Goal: Task Accomplishment & Management: Complete application form

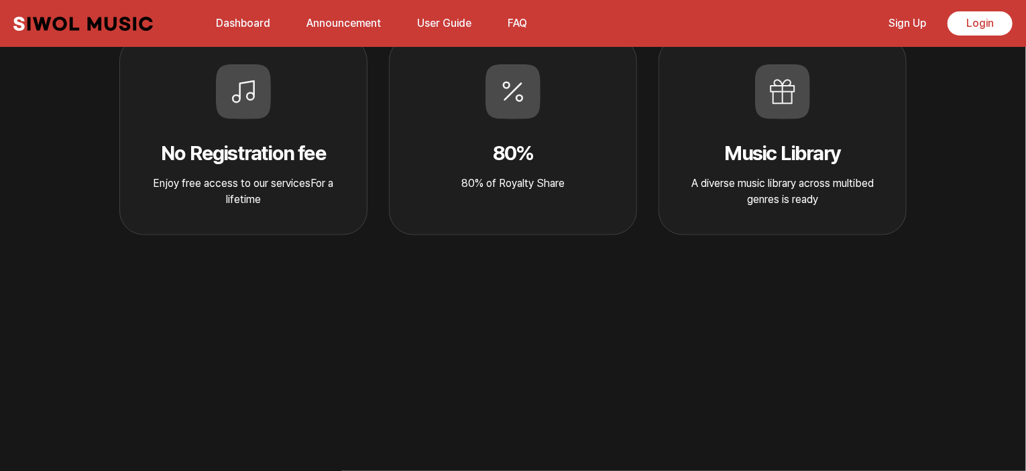
click at [785, 105] on icon at bounding box center [782, 91] width 55 height 55
click at [792, 186] on p "A diverse music library across multibed genres is ready" at bounding box center [782, 192] width 204 height 32
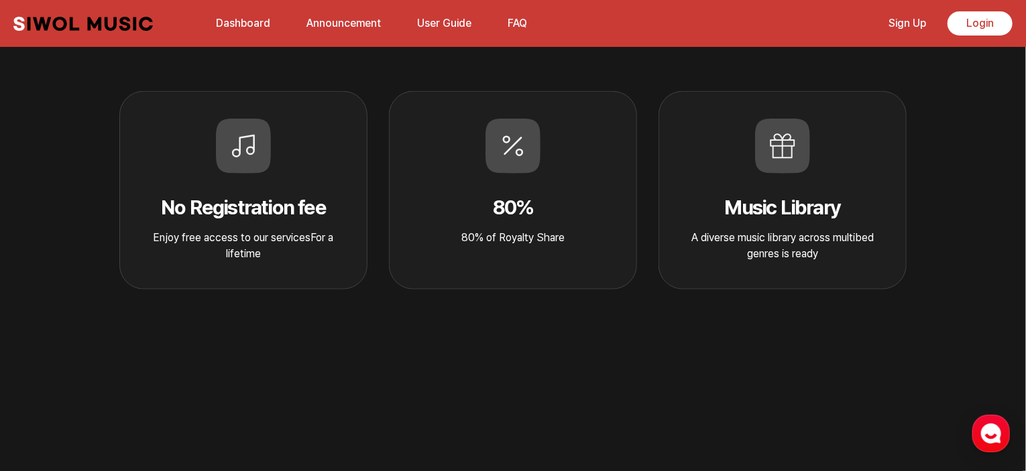
scroll to position [469, 0]
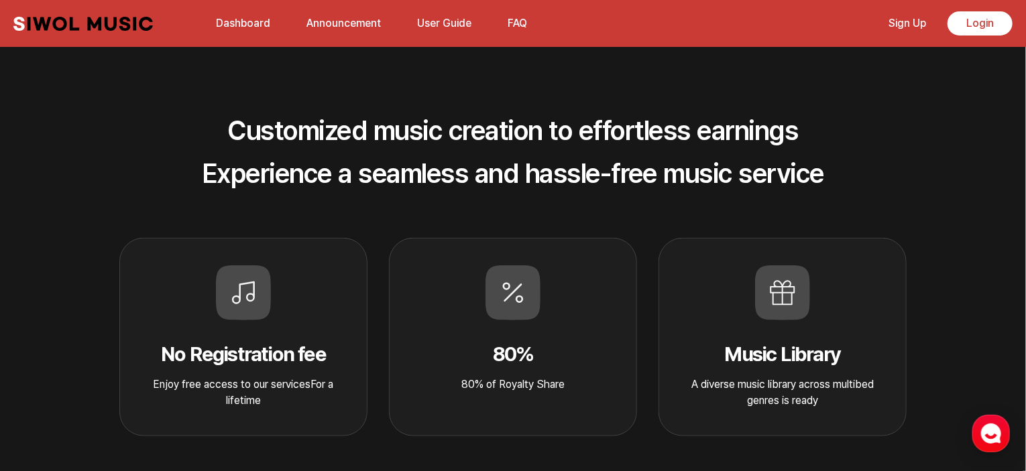
click at [788, 298] on icon at bounding box center [782, 292] width 55 height 55
click at [718, 302] on div "Music Library A diverse music library across multibed genres is ready" at bounding box center [782, 337] width 248 height 198
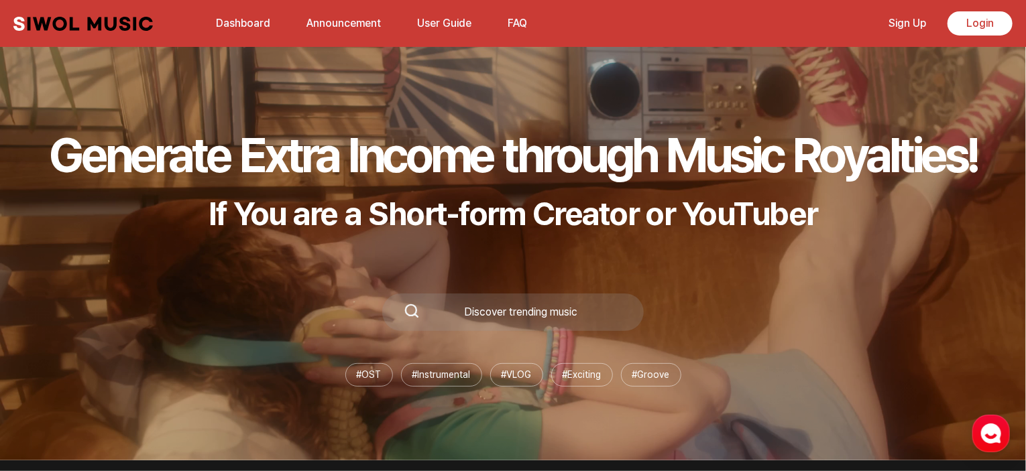
scroll to position [0, 0]
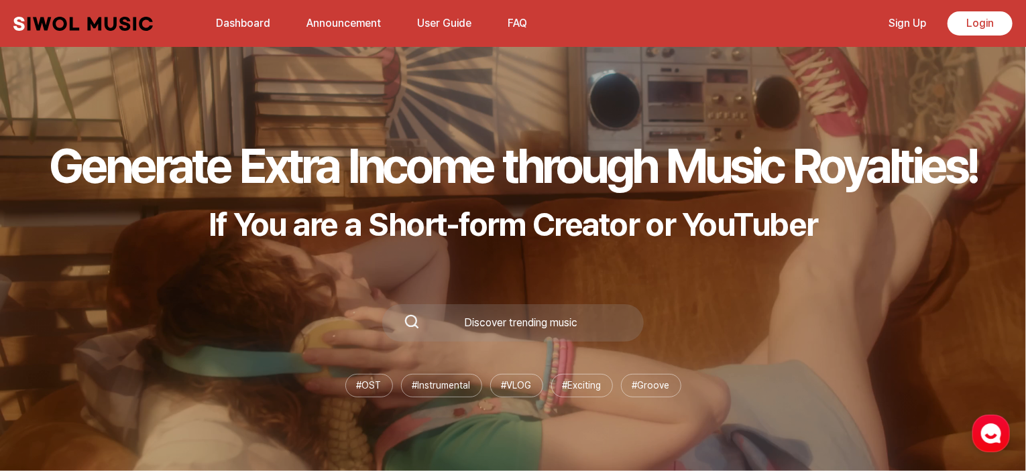
click at [905, 27] on link "Sign Up" at bounding box center [907, 23] width 54 height 29
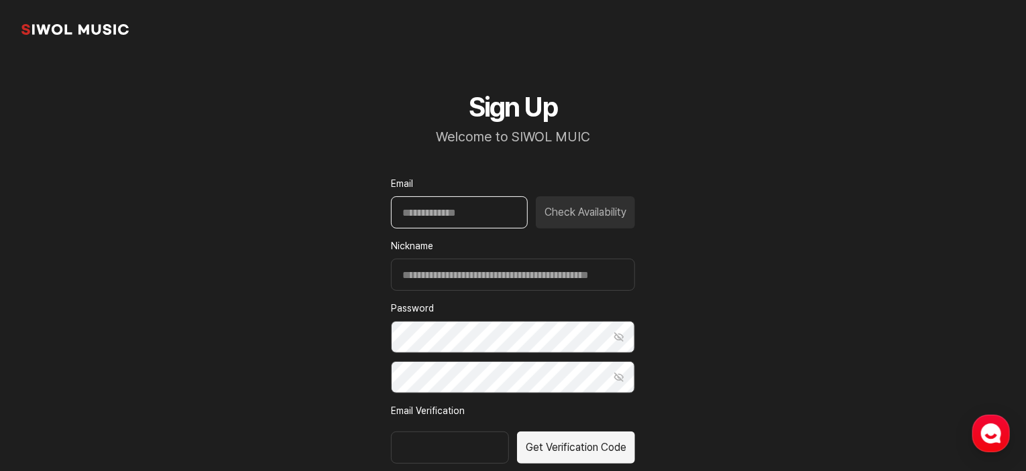
click at [482, 219] on input "Email" at bounding box center [459, 212] width 137 height 32
click at [426, 215] on input "Email" at bounding box center [459, 212] width 137 height 32
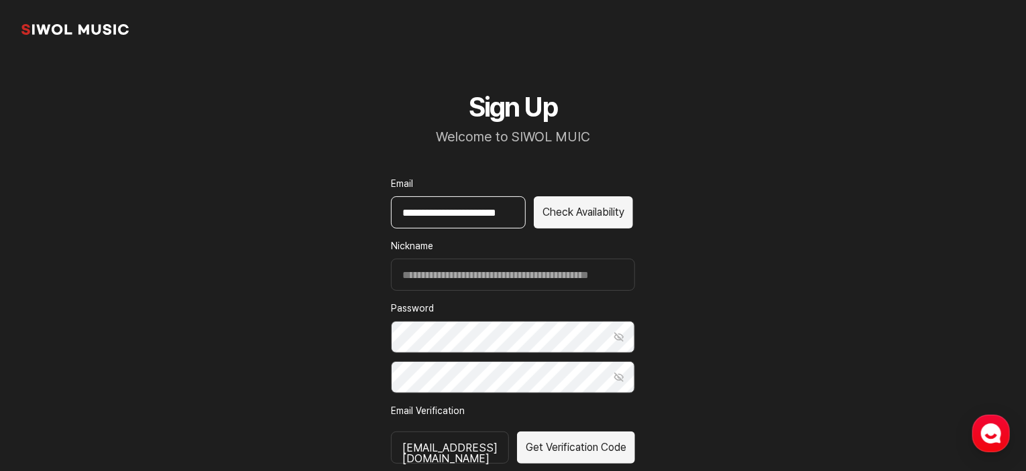
scroll to position [0, 17]
type input "**********"
click at [586, 206] on button "Check Availability" at bounding box center [583, 212] width 99 height 32
click at [618, 342] on button "Show Password" at bounding box center [619, 337] width 32 height 32
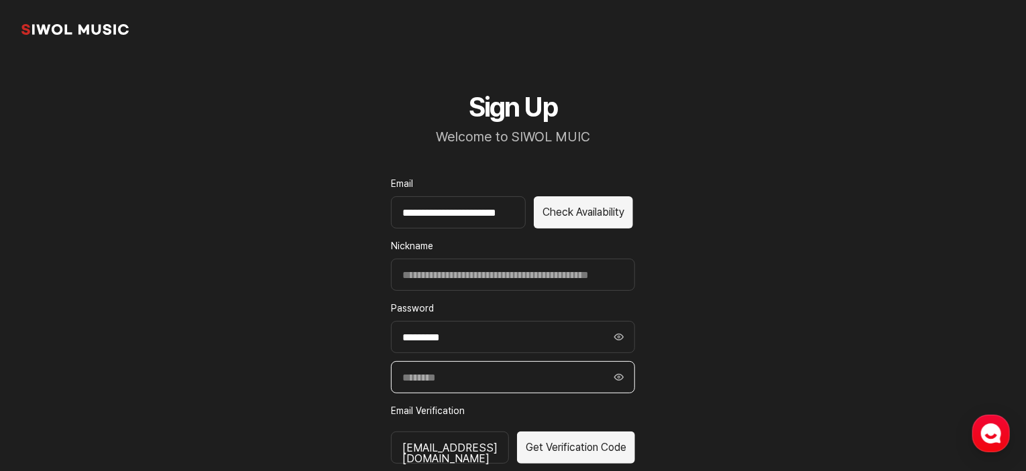
click at [507, 381] on input "Confirm Password" at bounding box center [513, 377] width 244 height 32
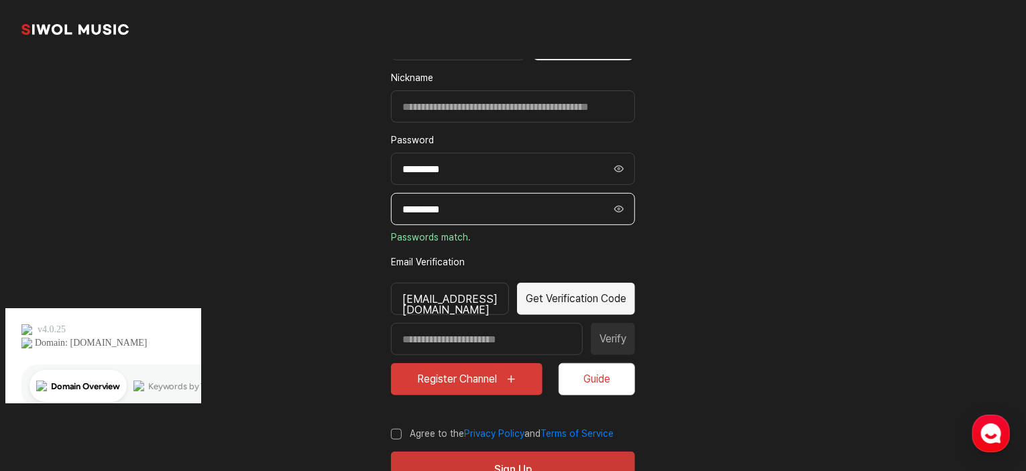
scroll to position [201, 0]
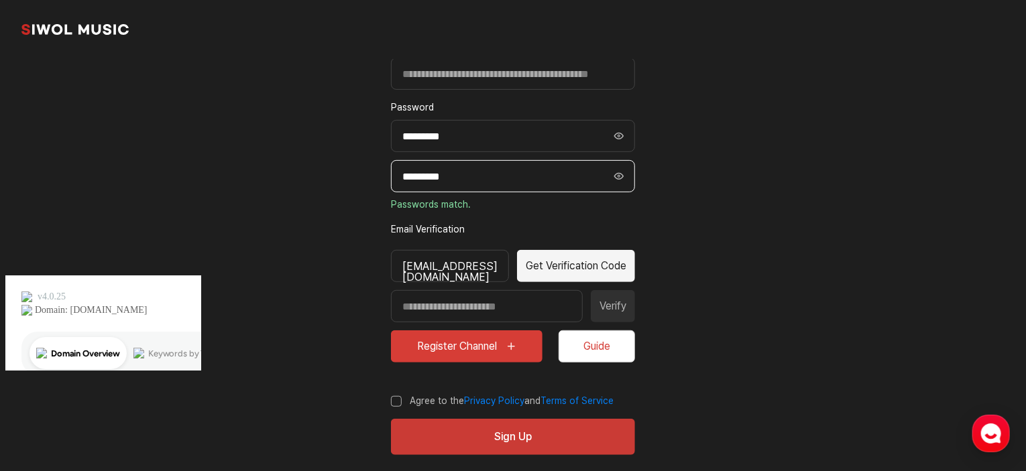
type input "*********"
click at [615, 259] on button "Get Verification Code" at bounding box center [576, 266] width 118 height 32
click at [599, 265] on button "Get Verification Code" at bounding box center [576, 266] width 118 height 32
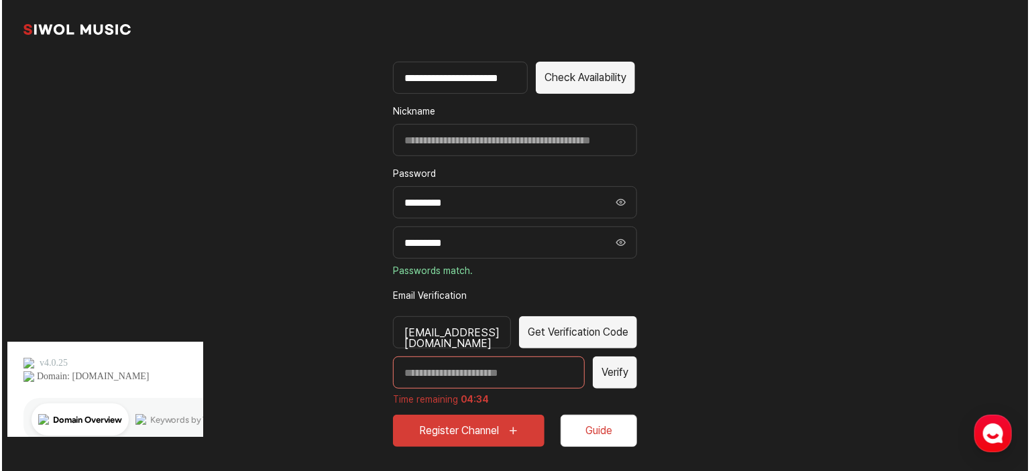
scroll to position [235, 0]
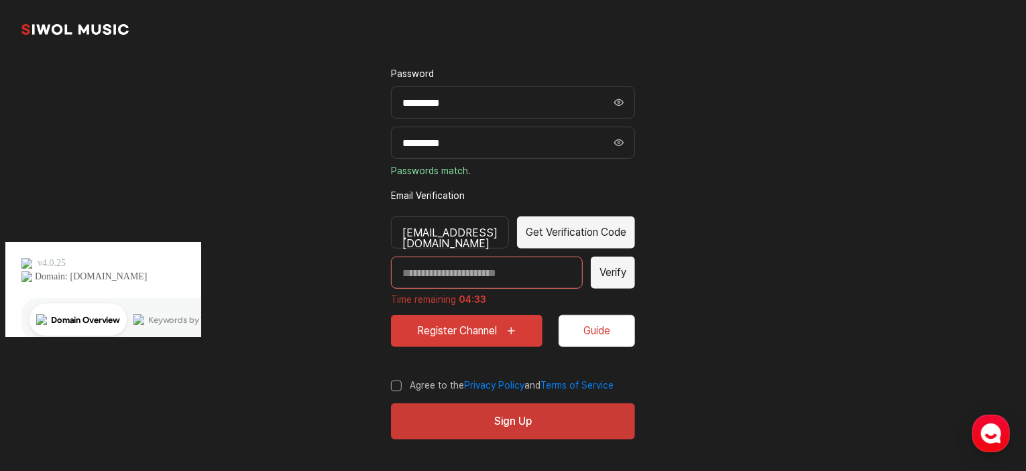
click at [524, 277] on input "Enter verification code" at bounding box center [487, 273] width 192 height 32
type input "*****"
click at [625, 272] on button "Verify" at bounding box center [613, 273] width 44 height 32
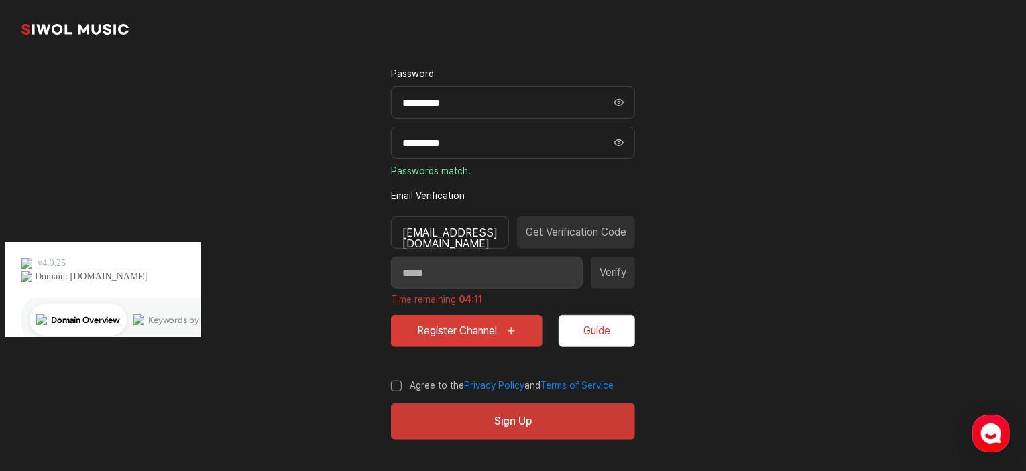
click at [400, 383] on label "Agree to the Privacy Policy and Terms of Service" at bounding box center [502, 385] width 223 height 13
click at [515, 327] on icon "submit" at bounding box center [510, 331] width 11 height 11
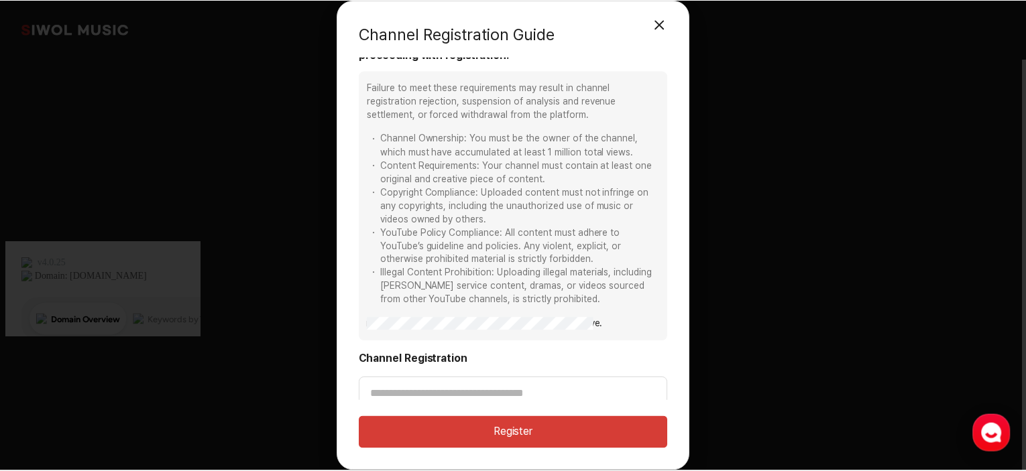
scroll to position [34, 0]
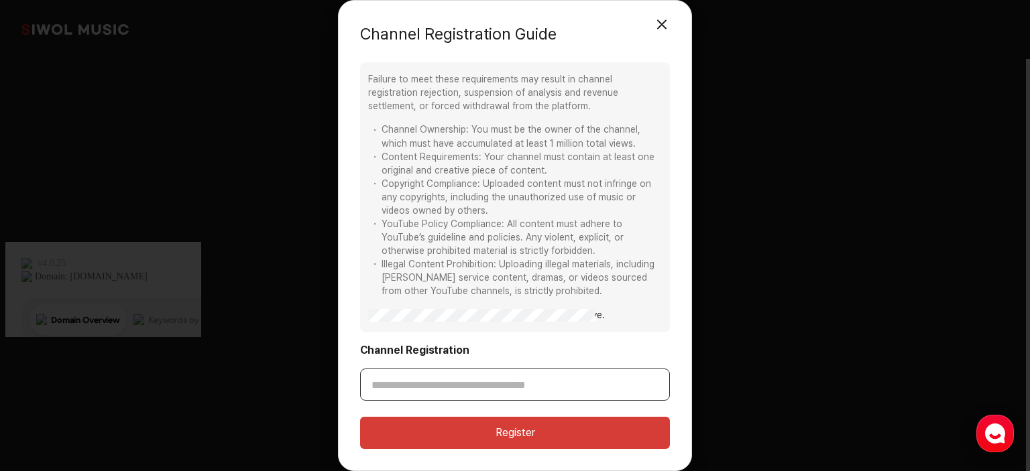
click at [398, 383] on input "Channel Registration" at bounding box center [515, 385] width 310 height 32
paste input "**********"
type input "**********"
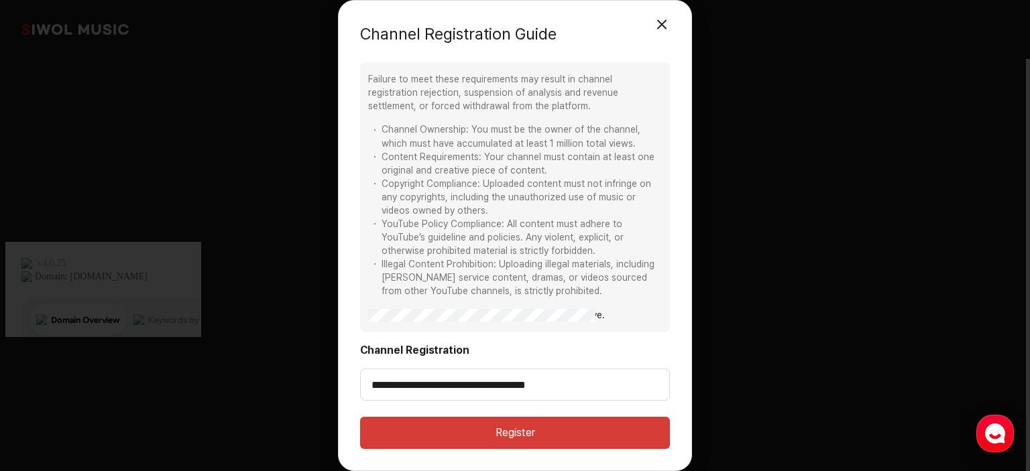
click at [515, 436] on button "Register" at bounding box center [515, 433] width 310 height 32
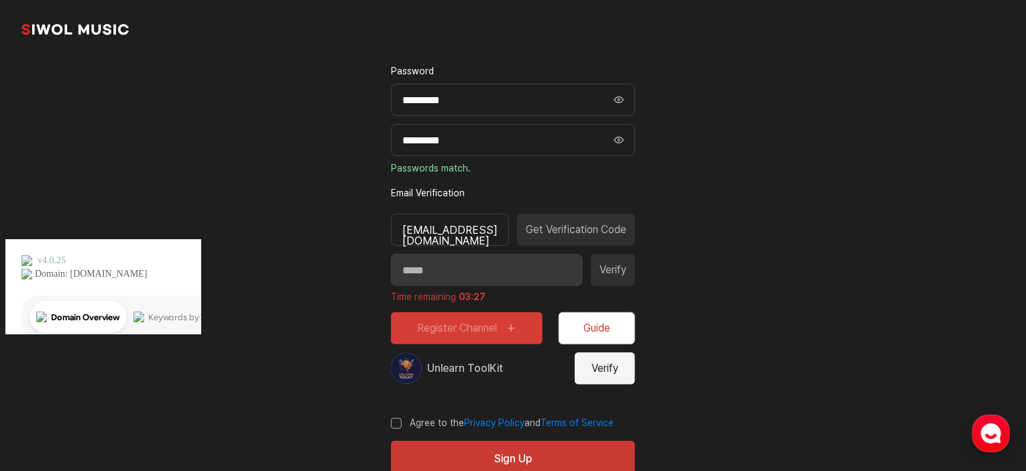
scroll to position [274, 0]
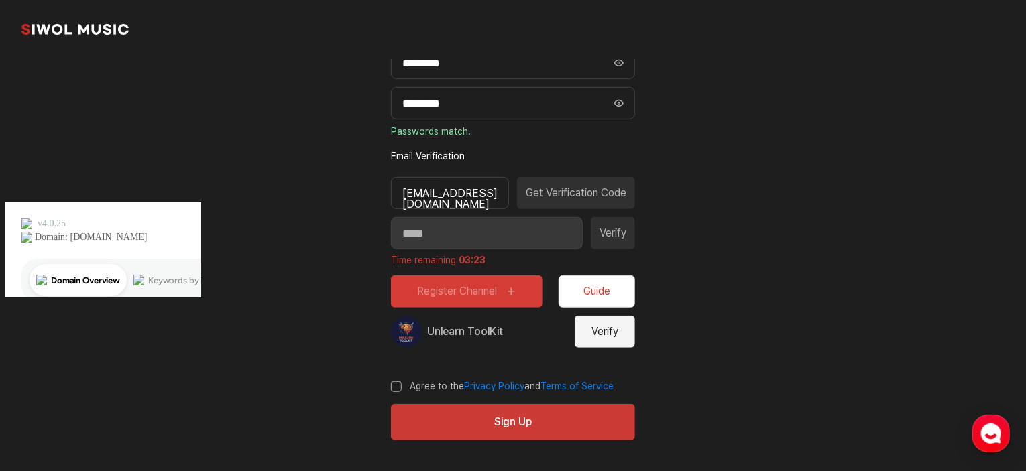
click at [615, 335] on button "Verify" at bounding box center [605, 332] width 60 height 32
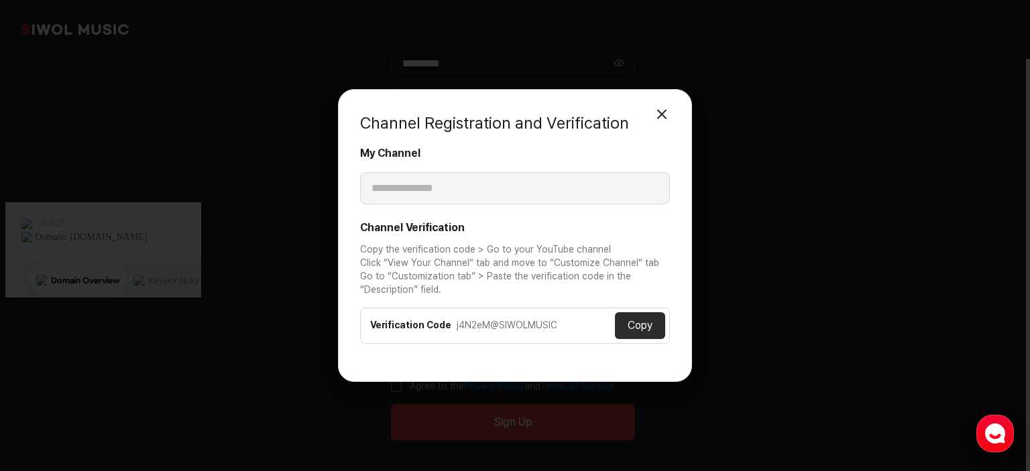
click at [641, 324] on button "Copy" at bounding box center [640, 325] width 50 height 27
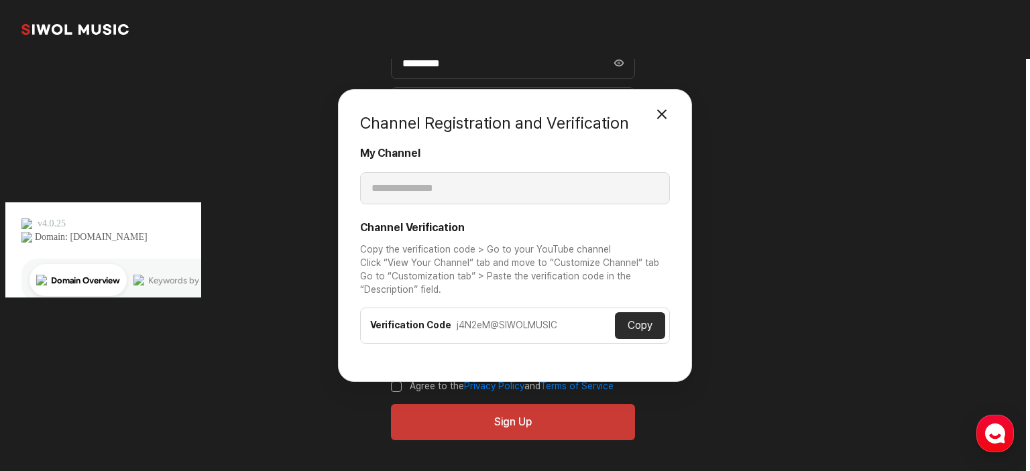
click at [637, 325] on button "Copy" at bounding box center [640, 325] width 50 height 27
click at [641, 326] on button "Copy" at bounding box center [640, 325] width 50 height 27
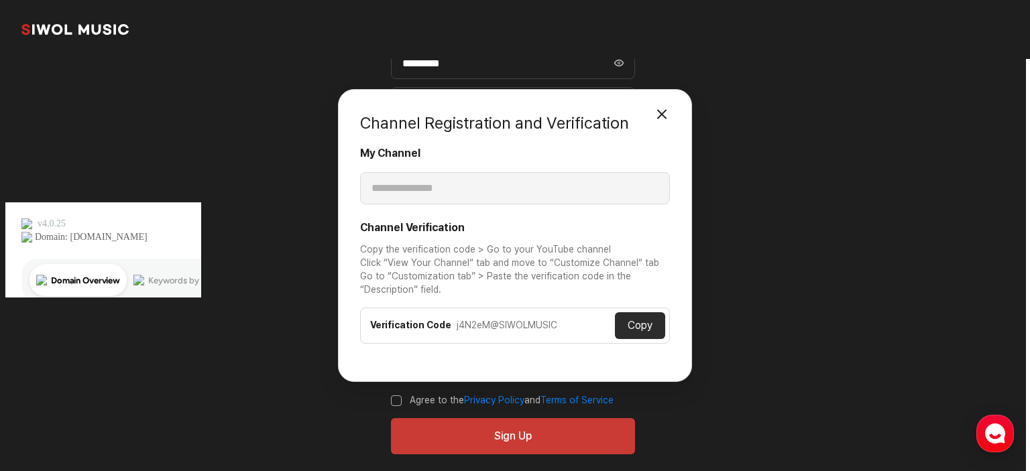
click at [644, 318] on button "Copy" at bounding box center [640, 325] width 50 height 27
click at [660, 114] on button "Close Modal" at bounding box center [661, 114] width 27 height 27
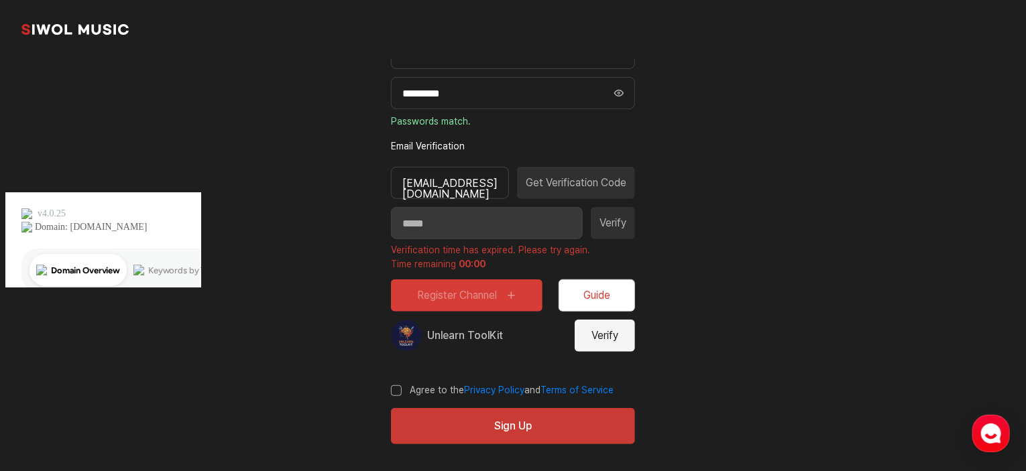
scroll to position [289, 0]
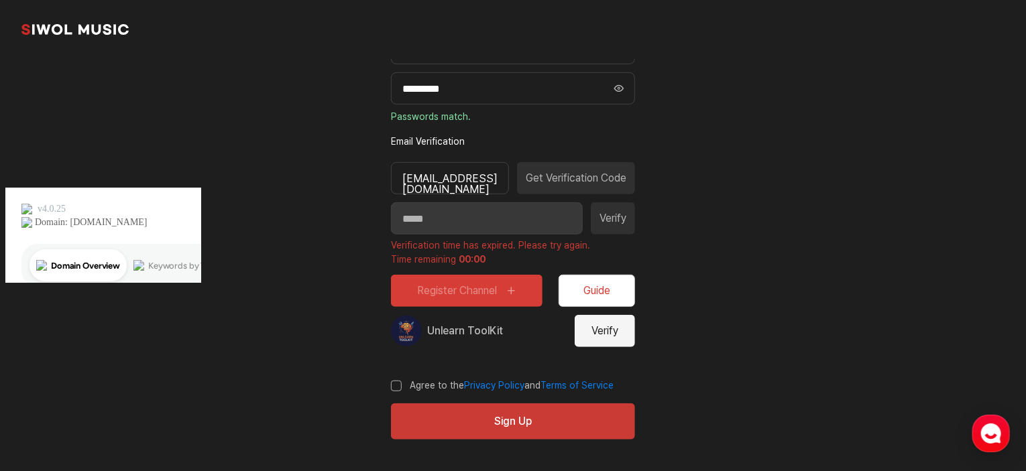
click at [609, 329] on button "Verify" at bounding box center [605, 331] width 60 height 32
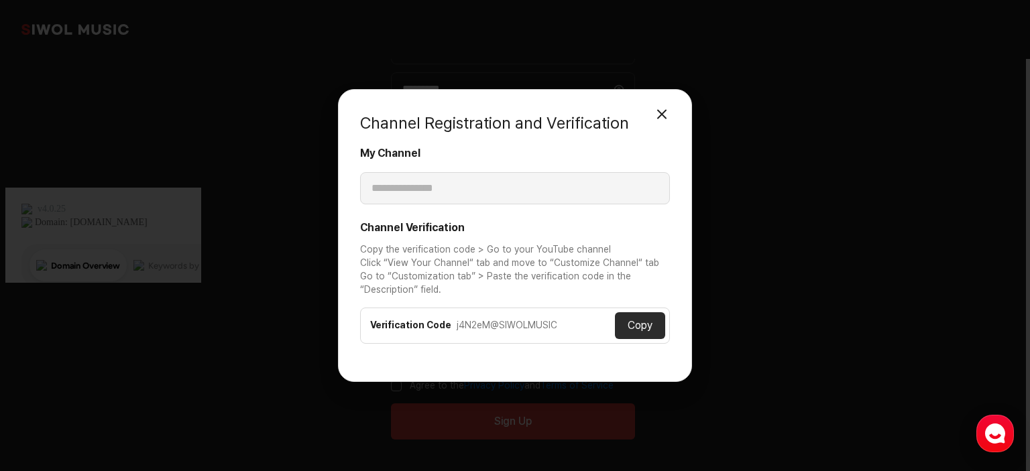
click at [663, 114] on button "Close Modal" at bounding box center [661, 114] width 27 height 27
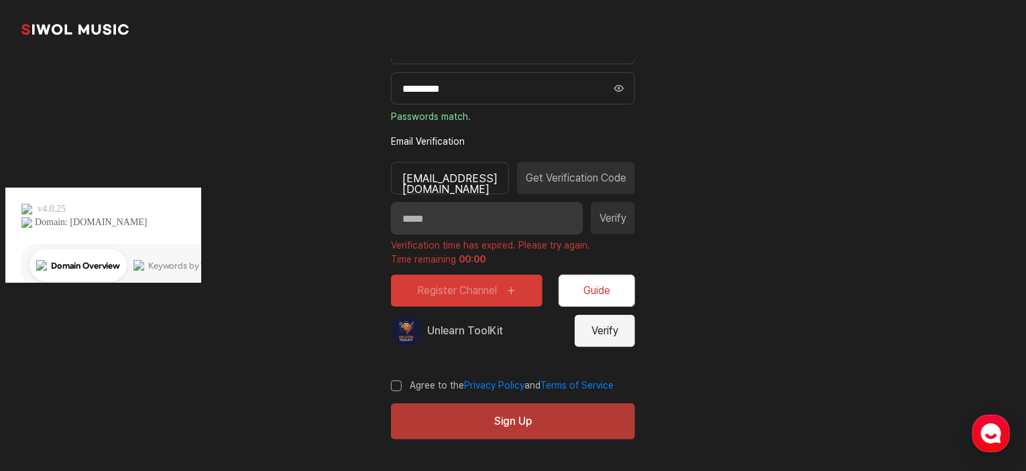
click at [478, 421] on button "Sign Up" at bounding box center [513, 422] width 244 height 36
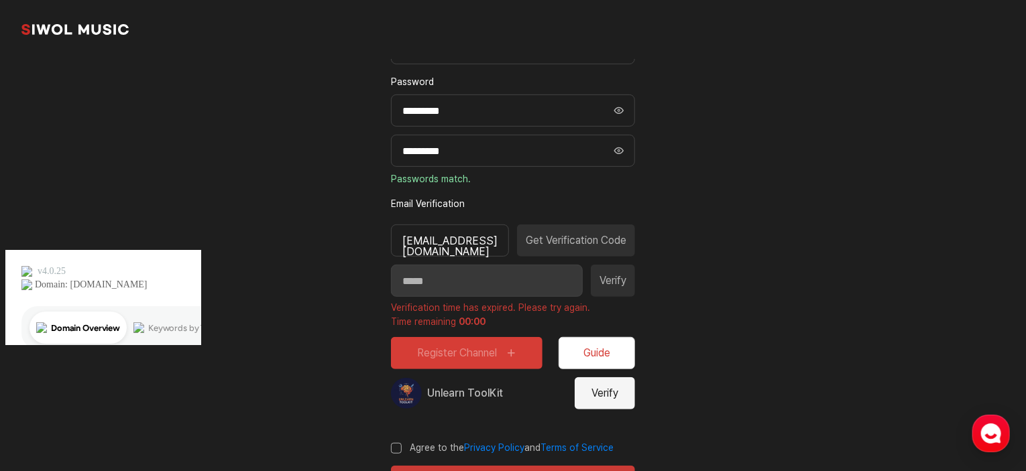
scroll to position [155, 0]
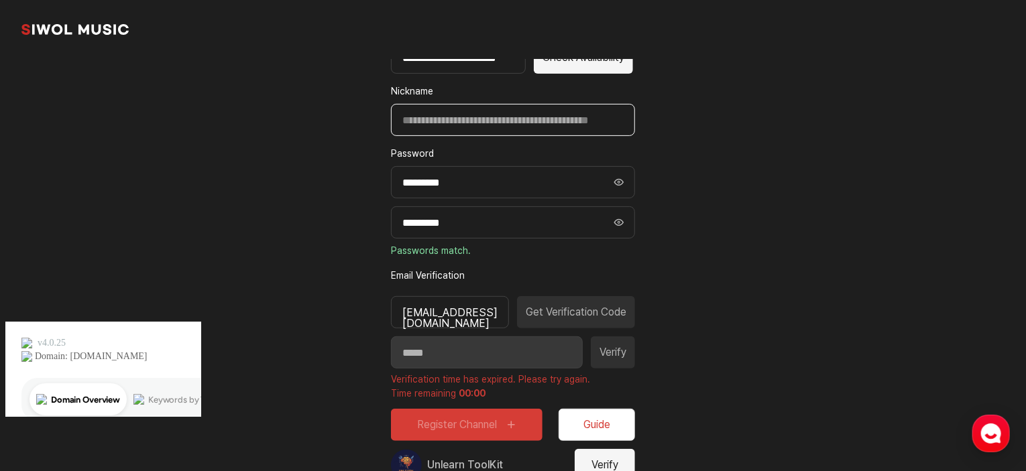
click at [463, 115] on input "Nickname" at bounding box center [513, 120] width 244 height 32
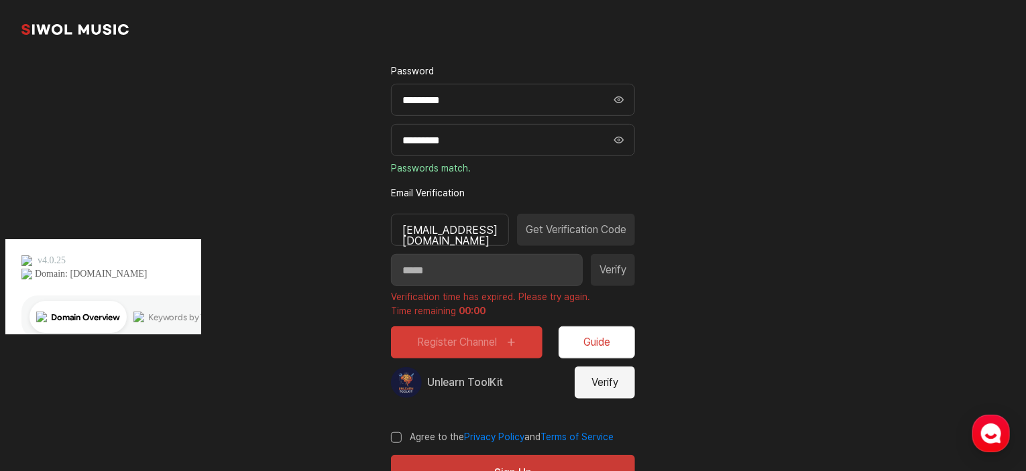
scroll to position [289, 0]
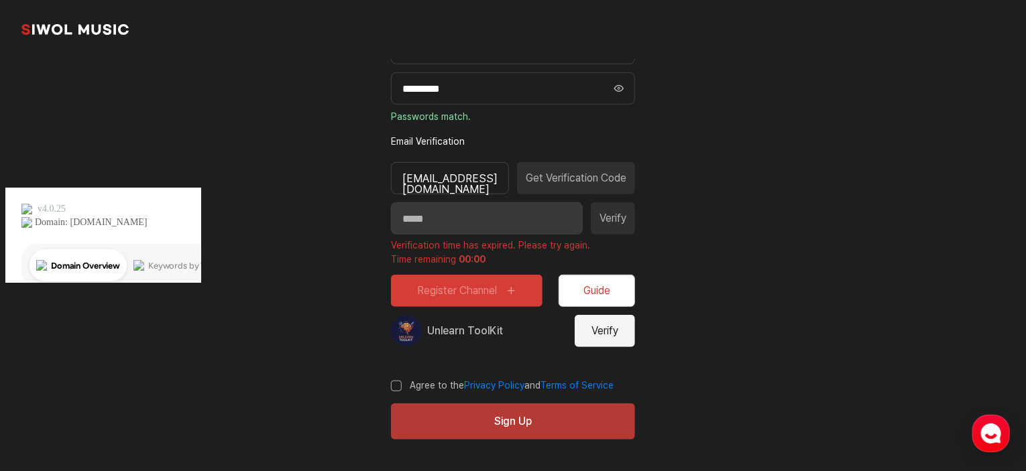
type input "******"
click at [518, 425] on button "Sign Up" at bounding box center [513, 422] width 244 height 36
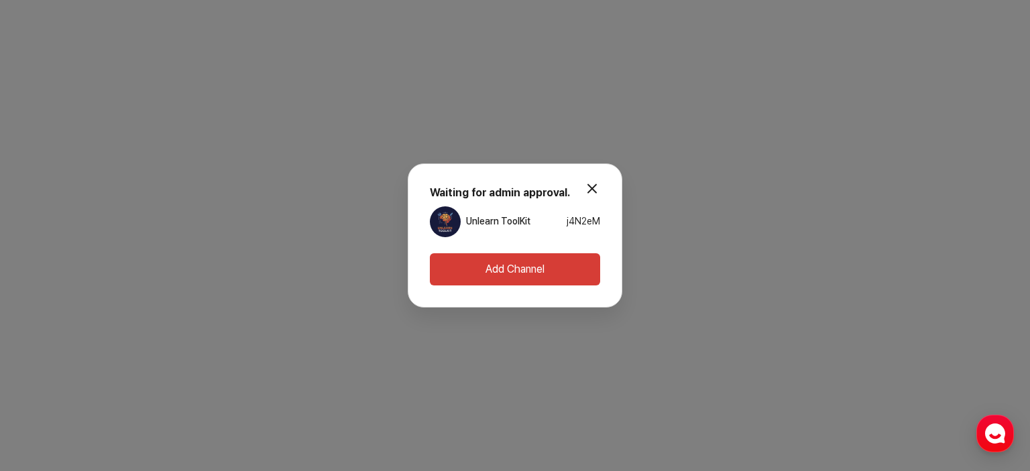
click at [592, 190] on button "modal.close" at bounding box center [592, 188] width 27 height 27
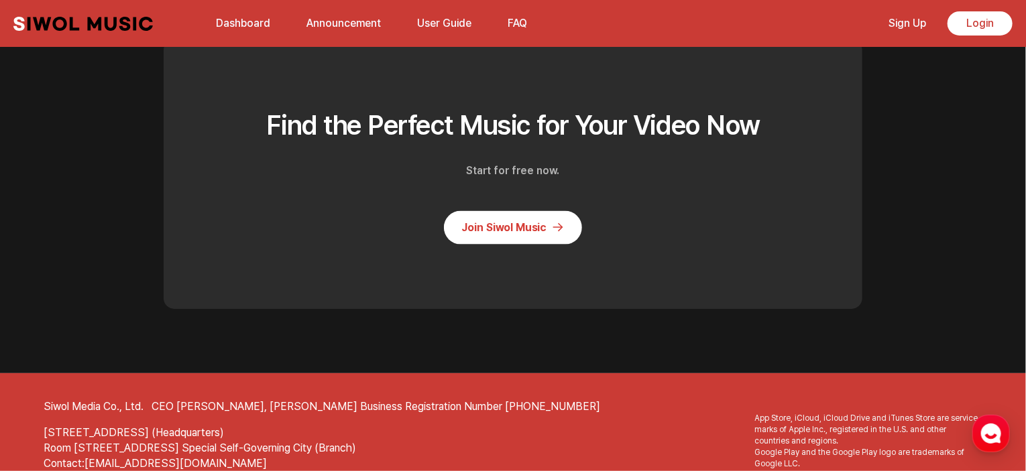
scroll to position [3476, 0]
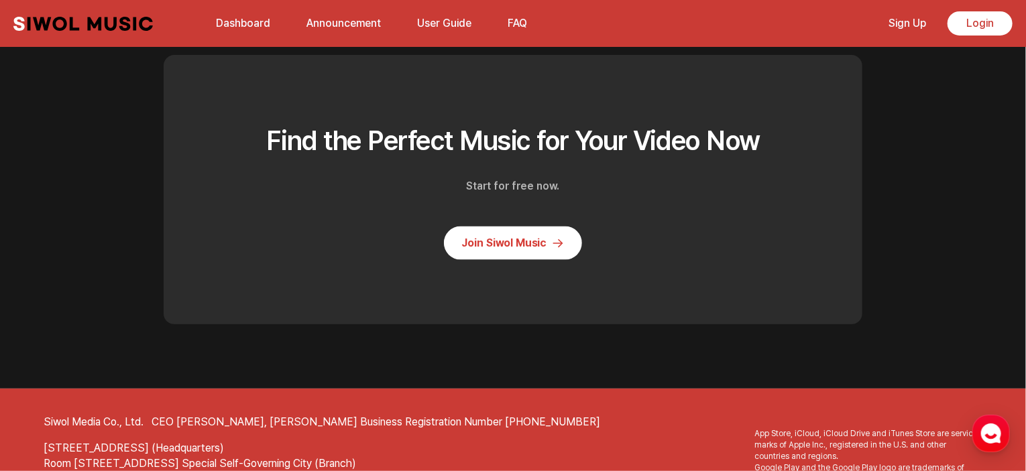
click at [516, 260] on link "Join Siwol Music" at bounding box center [513, 244] width 138 height 34
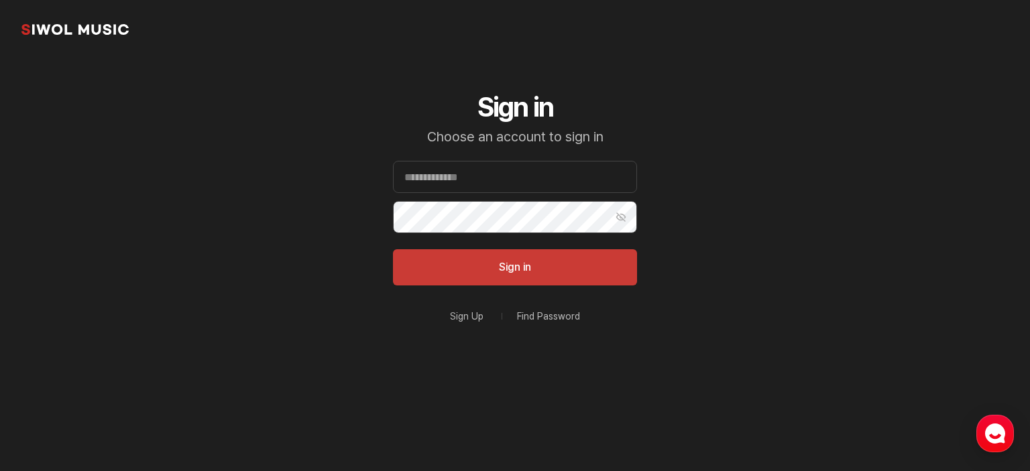
type input "**********"
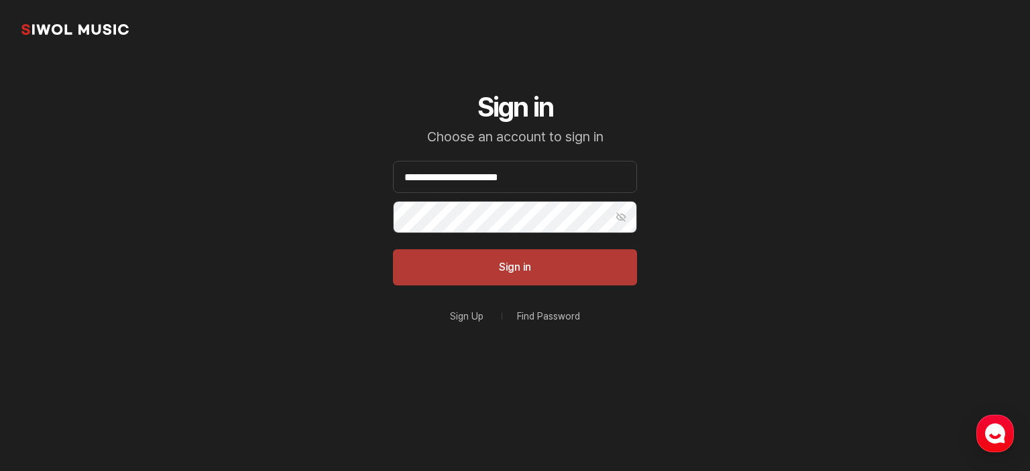
click at [550, 284] on button "Sign in" at bounding box center [515, 267] width 244 height 36
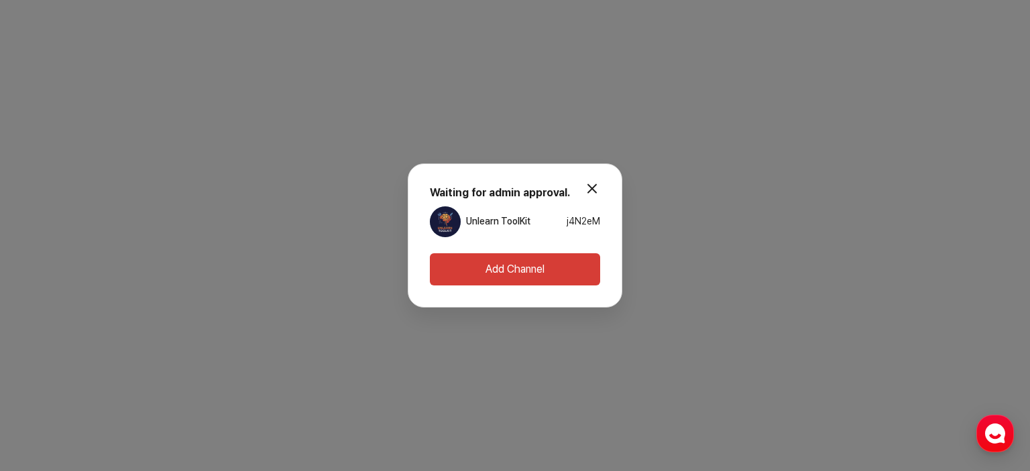
click at [547, 269] on button "Add Channel" at bounding box center [515, 269] width 170 height 32
